Goal: Task Accomplishment & Management: Manage account settings

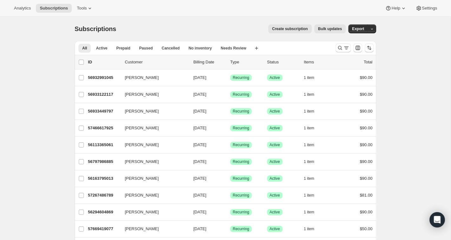
click at [137, 63] on p "Customer" at bounding box center [156, 62] width 63 height 6
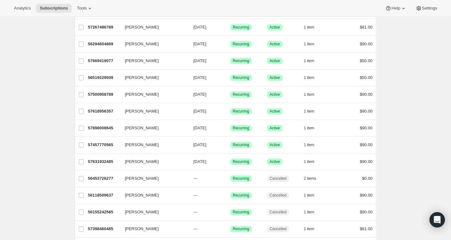
scroll to position [172, 0]
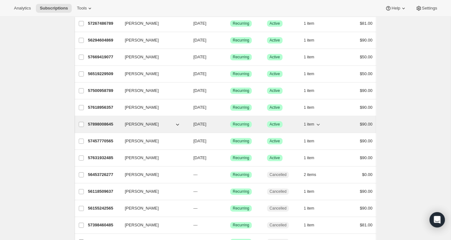
click at [106, 126] on p "57898008645" at bounding box center [104, 124] width 32 height 6
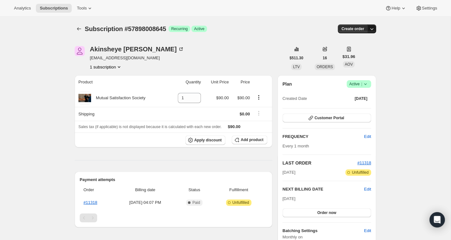
click at [372, 30] on icon "button" at bounding box center [371, 29] width 3 height 2
click at [82, 30] on icon "Subscriptions" at bounding box center [79, 29] width 6 height 6
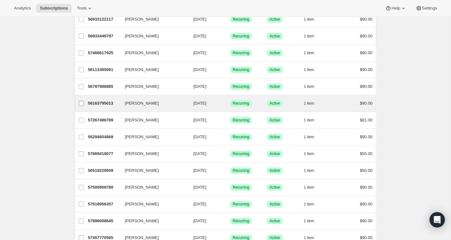
scroll to position [135, 0]
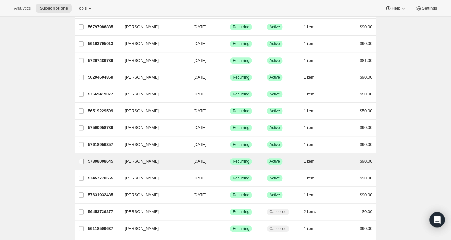
click at [83, 162] on input "Akinsheye Brunson" at bounding box center [81, 161] width 5 height 5
checkbox input "true"
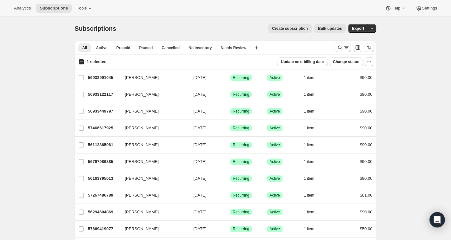
scroll to position [0, 0]
click at [402, 8] on icon at bounding box center [403, 8] width 6 height 6
click at [374, 28] on icon "button" at bounding box center [372, 29] width 4 height 4
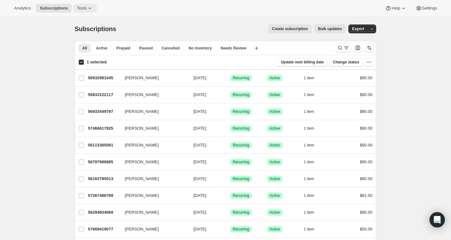
click at [91, 7] on icon at bounding box center [90, 8] width 6 height 6
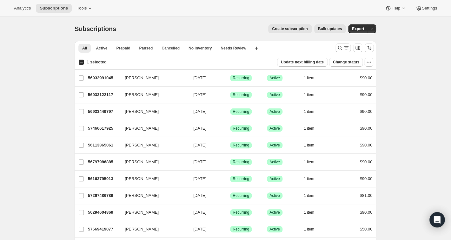
click at [351, 62] on span "Change status" at bounding box center [346, 62] width 26 height 5
select select "17"
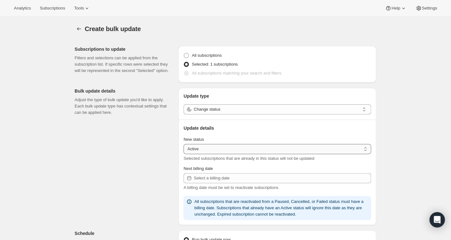
select select "cancelled"
click option "Cancelled" at bounding box center [0, 0] width 0 height 0
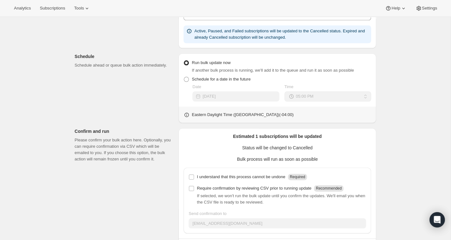
scroll to position [232, 0]
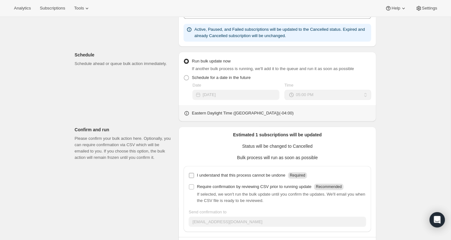
click at [190, 178] on input "I understand that this process cannot be undone Required" at bounding box center [191, 175] width 5 height 5
checkbox input "true"
click at [190, 187] on input "Require confirmation by reviewing CSV prior to running update Recommended" at bounding box center [191, 186] width 5 height 5
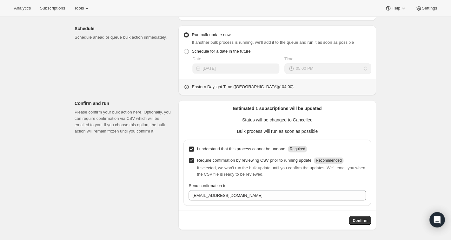
click at [191, 160] on input "Require confirmation by reviewing CSV prior to running update Recommended" at bounding box center [191, 160] width 5 height 5
checkbox input "false"
click at [367, 221] on span "Confirm" at bounding box center [360, 220] width 15 height 5
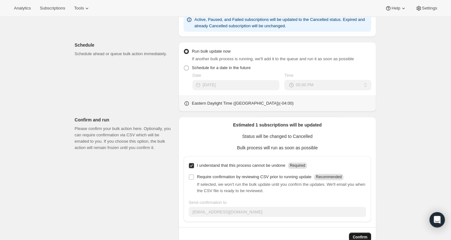
scroll to position [275, 0]
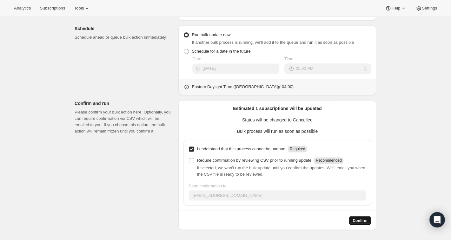
click at [361, 222] on span "Confirm" at bounding box center [360, 220] width 15 height 5
click at [361, 220] on span "Confirm" at bounding box center [360, 220] width 15 height 5
click at [362, 222] on span "Confirm" at bounding box center [360, 220] width 15 height 5
click at [54, 6] on span "Subscriptions" at bounding box center [52, 8] width 25 height 5
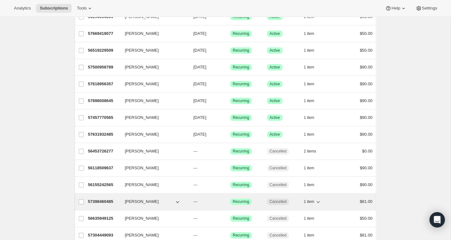
scroll to position [187, 0]
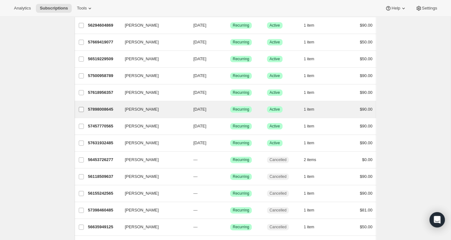
click at [83, 110] on input "Akinsheye Brunson" at bounding box center [81, 109] width 5 height 5
checkbox input "true"
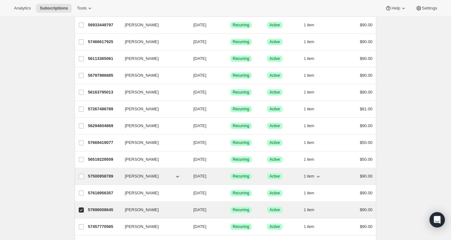
scroll to position [0, 0]
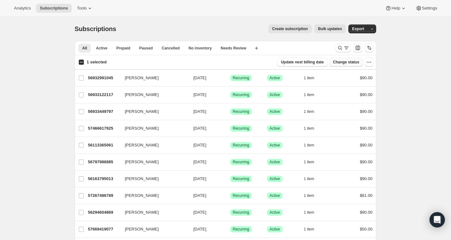
click at [338, 61] on span "Change status" at bounding box center [346, 62] width 26 height 5
select select "17"
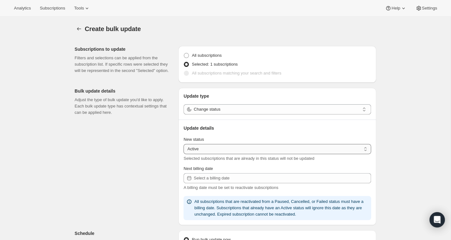
select select "cancelled"
click option "Cancelled" at bounding box center [0, 0] width 0 height 0
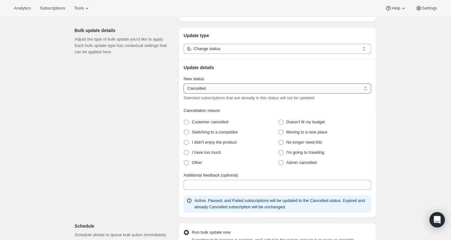
scroll to position [62, 0]
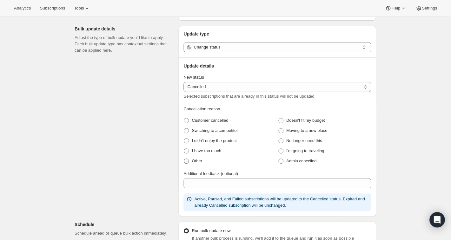
click at [186, 161] on span at bounding box center [186, 161] width 5 height 5
click at [184, 159] on input "Other" at bounding box center [184, 159] width 0 height 0
radio input "true"
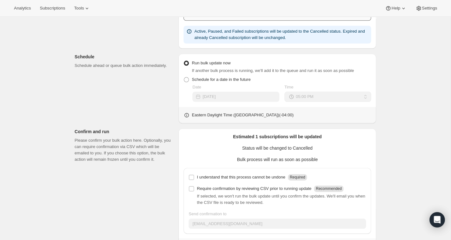
scroll to position [237, 0]
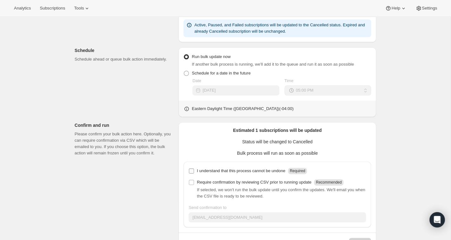
click at [191, 171] on input "I understand that this process cannot be undone Required" at bounding box center [191, 171] width 5 height 5
checkbox input "true"
click at [190, 182] on input "Require confirmation by reviewing CSV prior to running update Recommended" at bounding box center [191, 182] width 5 height 5
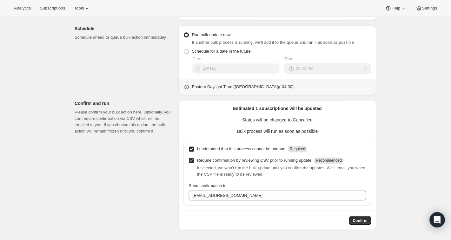
click at [191, 159] on input "Require confirmation by reviewing CSV prior to running update Recommended" at bounding box center [191, 160] width 5 height 5
checkbox input "false"
click at [364, 219] on span "Confirm" at bounding box center [360, 220] width 15 height 5
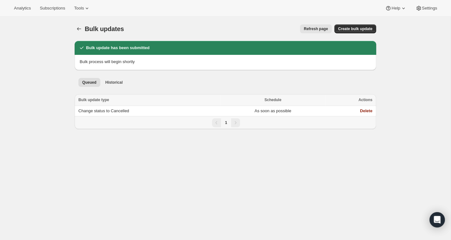
click at [310, 28] on span "Refresh page" at bounding box center [316, 28] width 24 height 5
click at [78, 29] on icon "Bulk updates" at bounding box center [79, 28] width 4 height 3
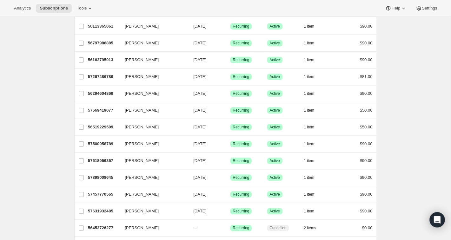
scroll to position [124, 0]
